Goal: Check status: Check status

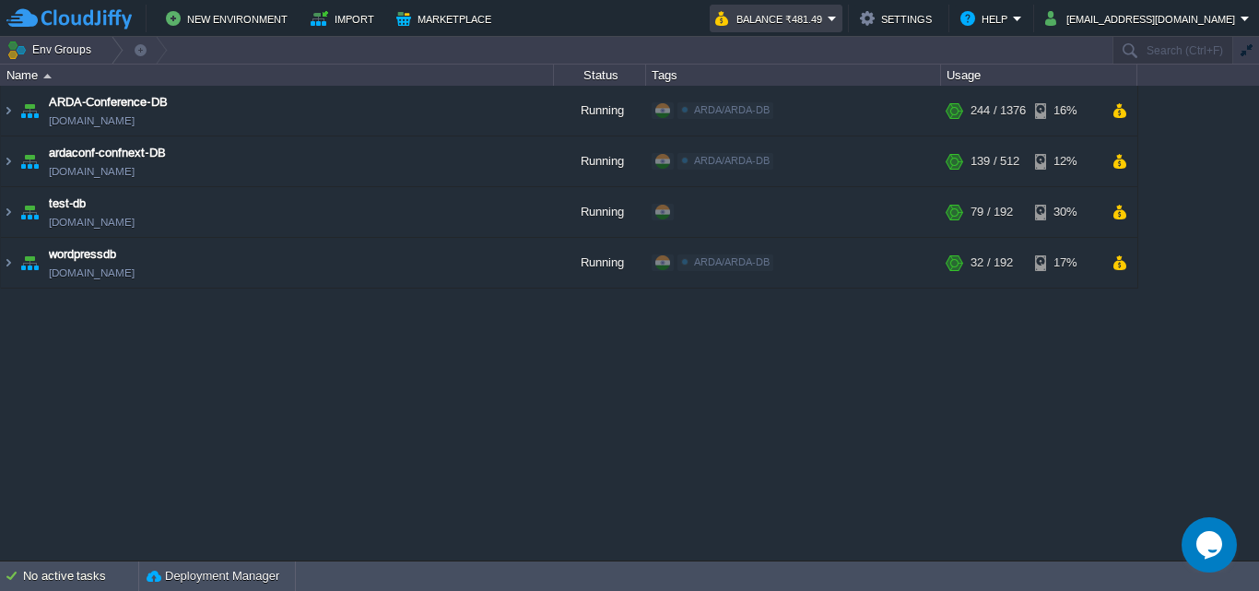
click at [827, 24] on button "Balance ₹481.49" at bounding box center [771, 18] width 112 height 22
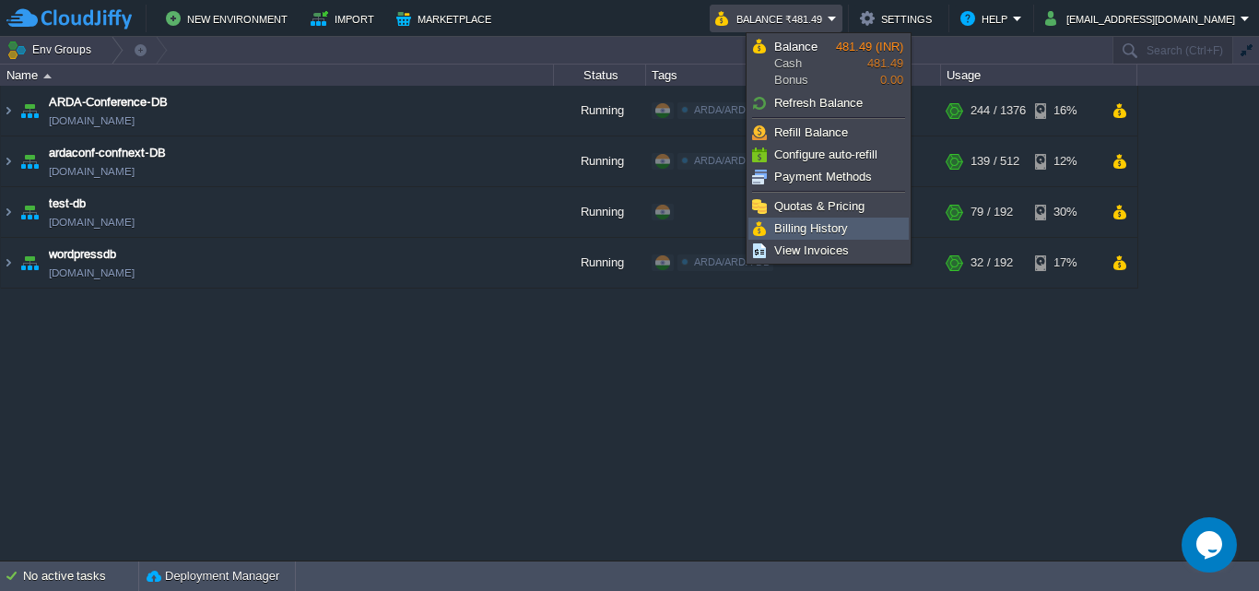
click at [839, 224] on span "Billing History" at bounding box center [811, 228] width 74 height 14
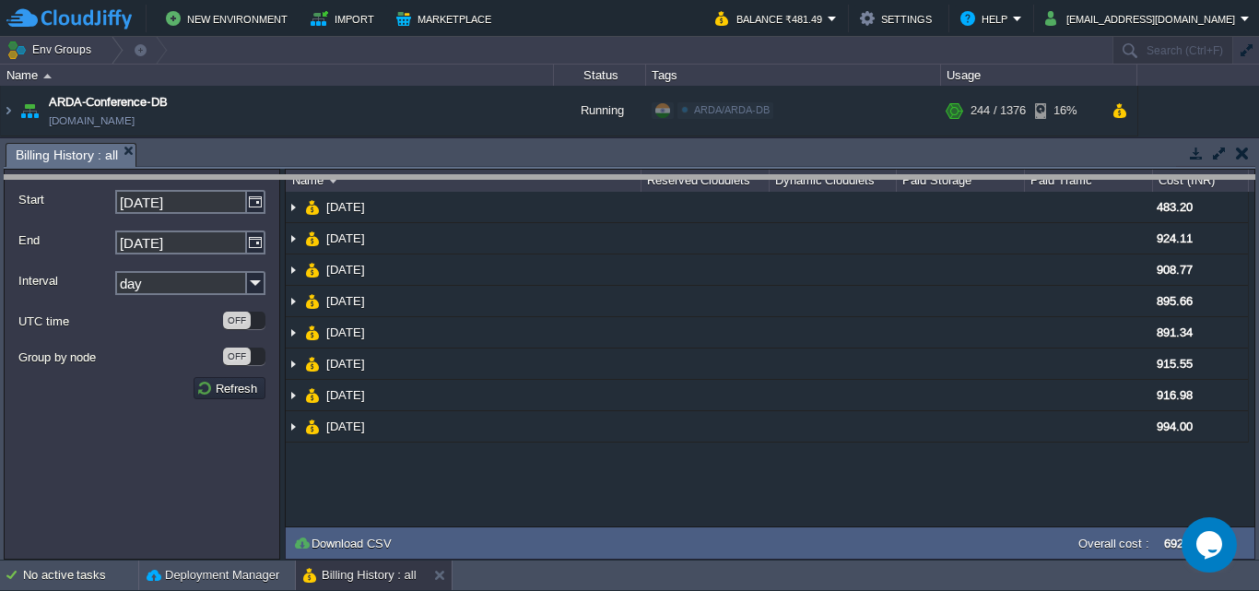
drag, startPoint x: 909, startPoint y: 147, endPoint x: 917, endPoint y: 179, distance: 33.3
click at [917, 179] on body "New Environment Import Marketplace Bonus ₹0.00 Upgrade Account Balance ₹481.49 …" at bounding box center [629, 295] width 1259 height 591
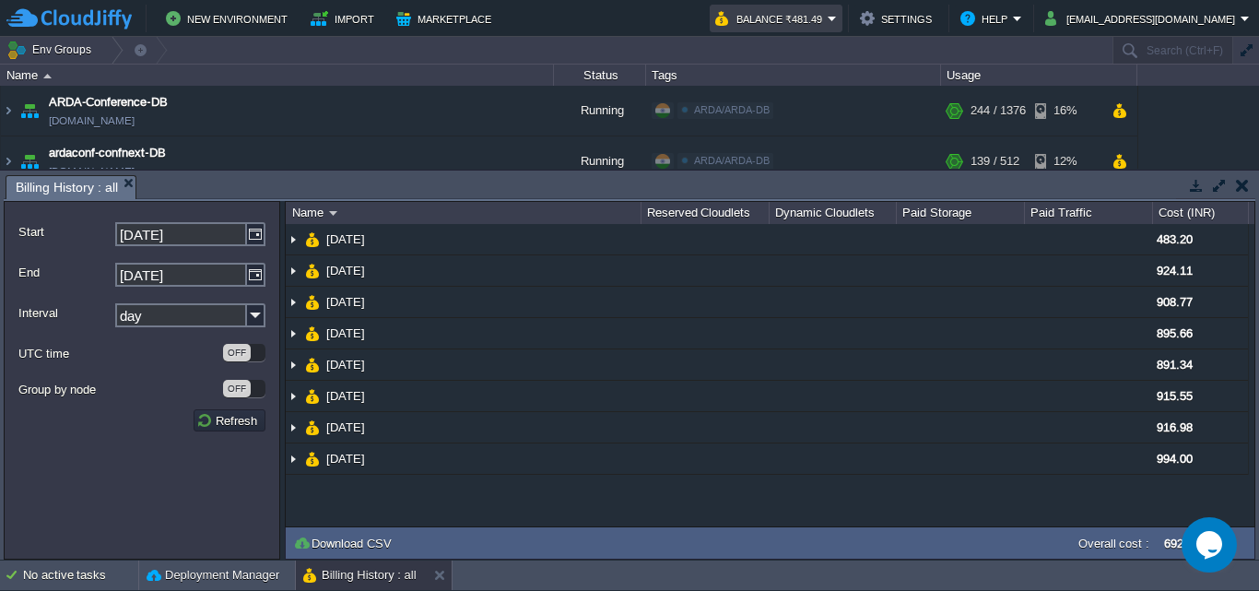
click at [837, 24] on em "Balance ₹481.49" at bounding box center [776, 18] width 122 height 22
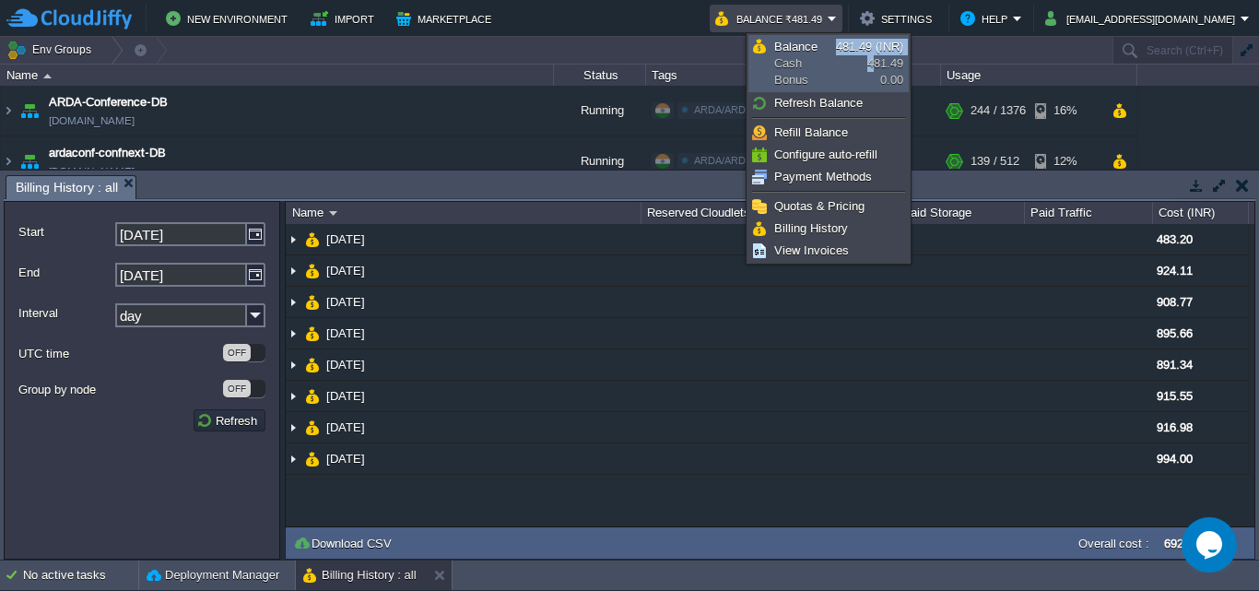
drag, startPoint x: 908, startPoint y: 49, endPoint x: 911, endPoint y: 82, distance: 33.4
click at [871, 63] on li "Balance Cash Bonus 481.49 (INR) 481.49 0.00" at bounding box center [828, 63] width 160 height 57
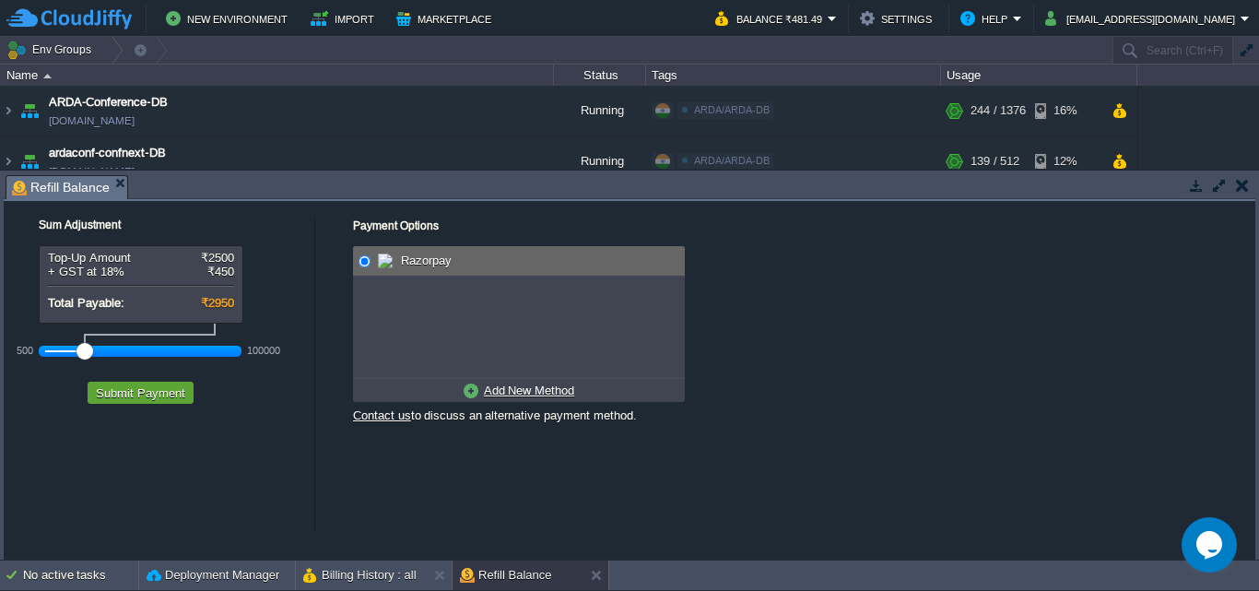
click at [1247, 188] on button "button" at bounding box center [1242, 185] width 13 height 17
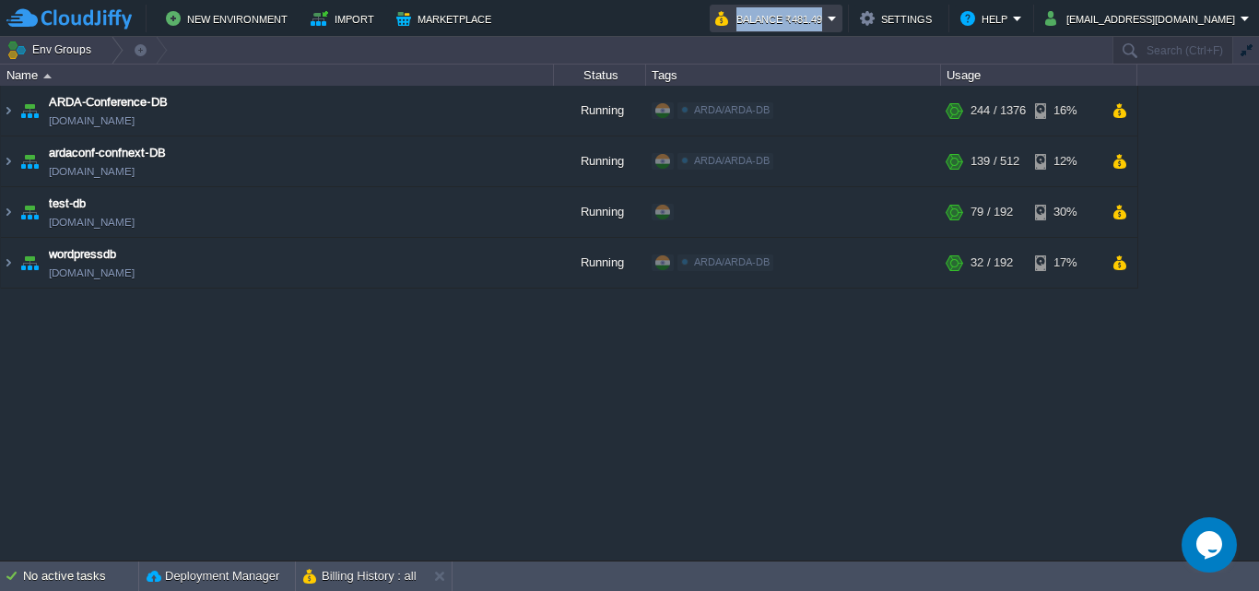
drag, startPoint x: 917, startPoint y: 17, endPoint x: 808, endPoint y: 26, distance: 109.1
click at [808, 26] on tr "Bonus ₹0.00 Upgrade Account Balance ₹481.49 Settings Help [EMAIL_ADDRESS][DOMAI…" at bounding box center [975, 19] width 563 height 28
copy button "Balance ₹481.49"
click at [1118, 159] on button "button" at bounding box center [1119, 161] width 16 height 17
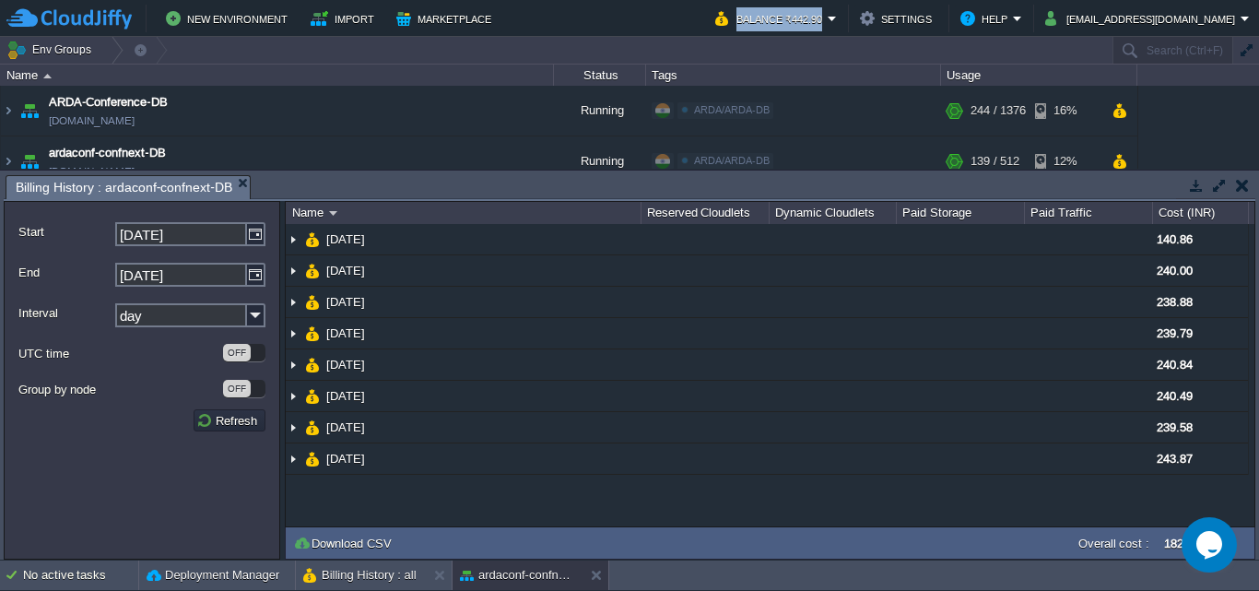
click at [1247, 184] on button "button" at bounding box center [1242, 185] width 13 height 17
